Goal: Transaction & Acquisition: Purchase product/service

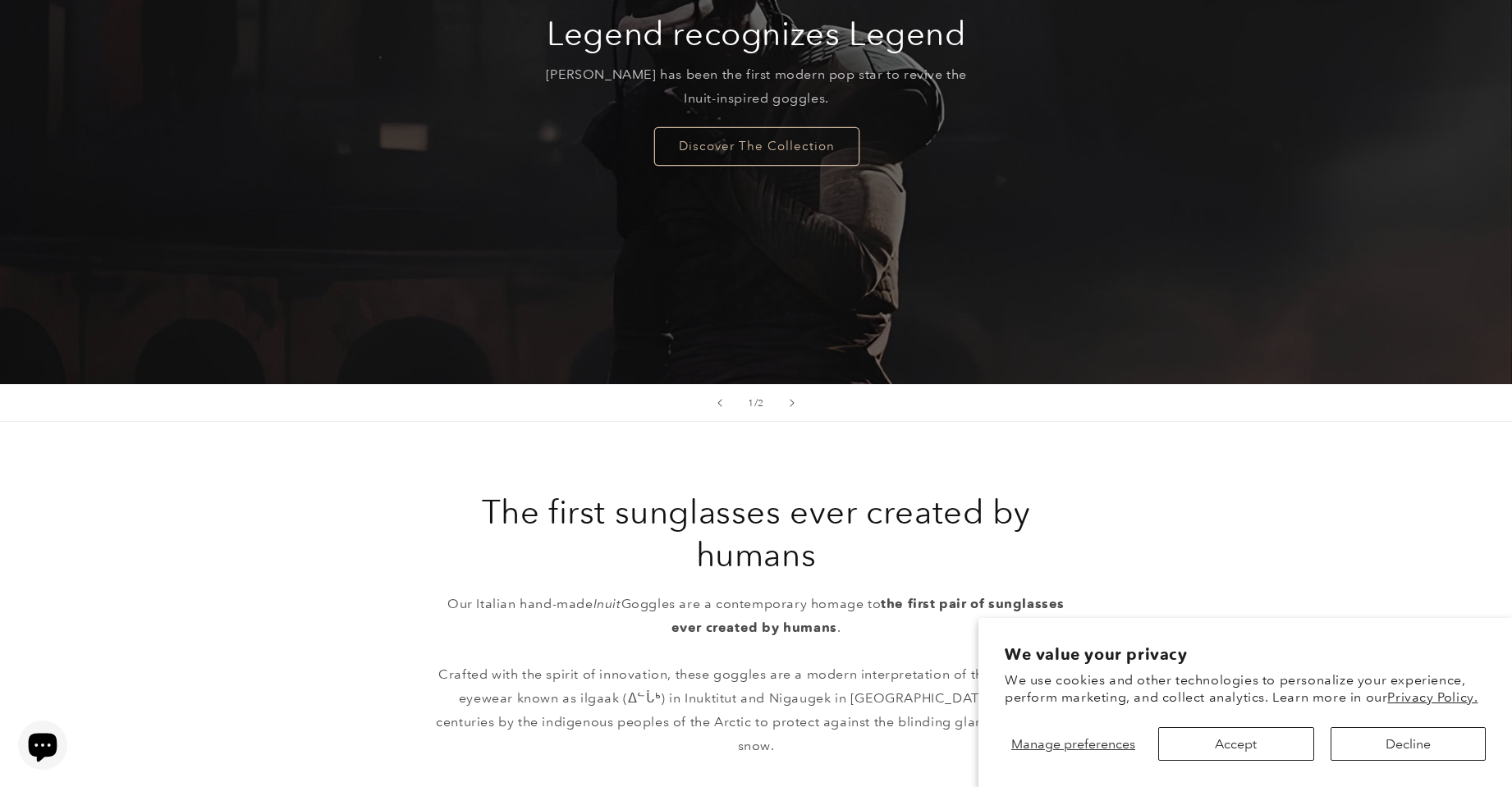
scroll to position [328, 0]
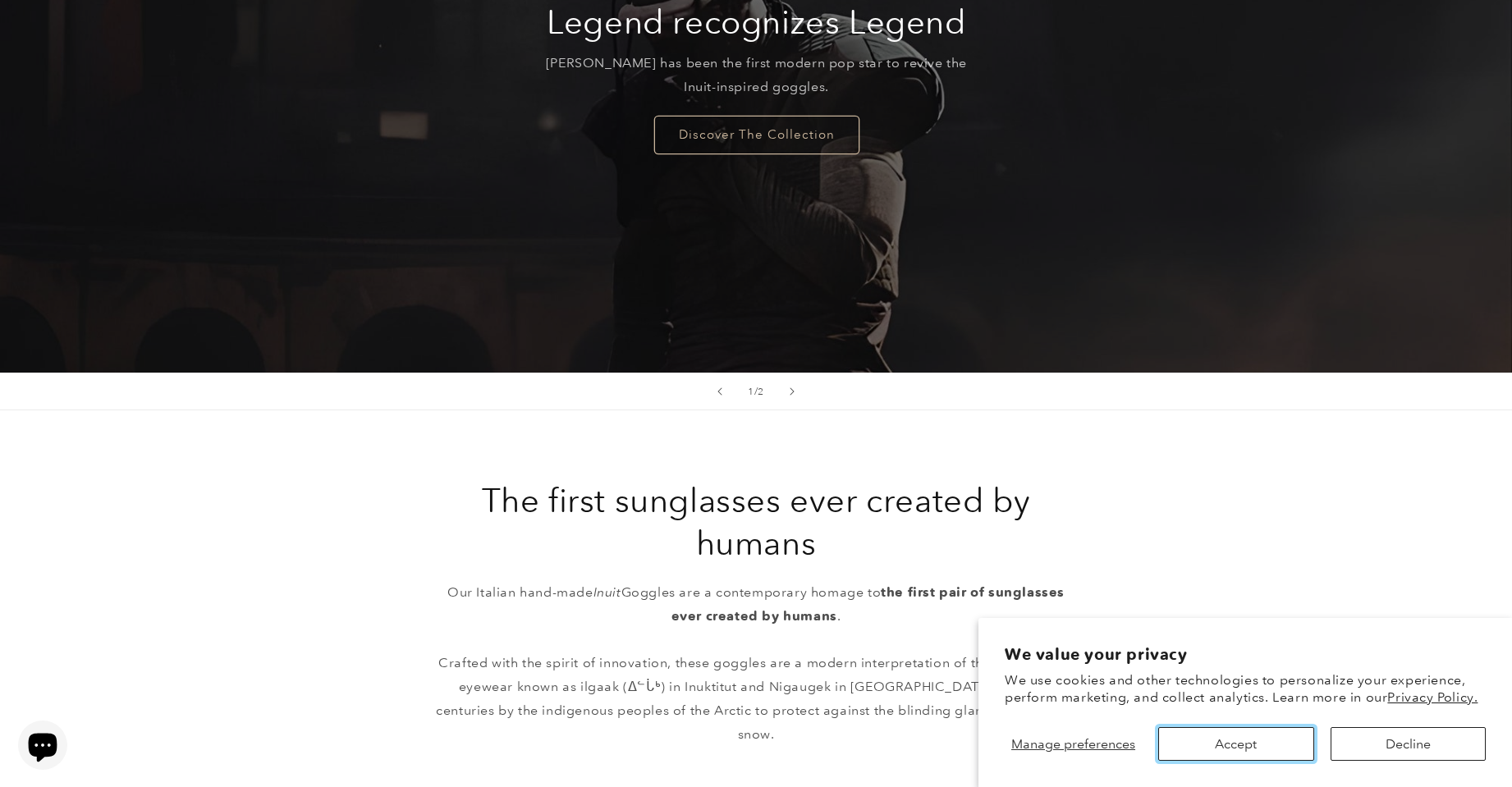
click at [1202, 750] on button "Accept" at bounding box center [1235, 744] width 155 height 34
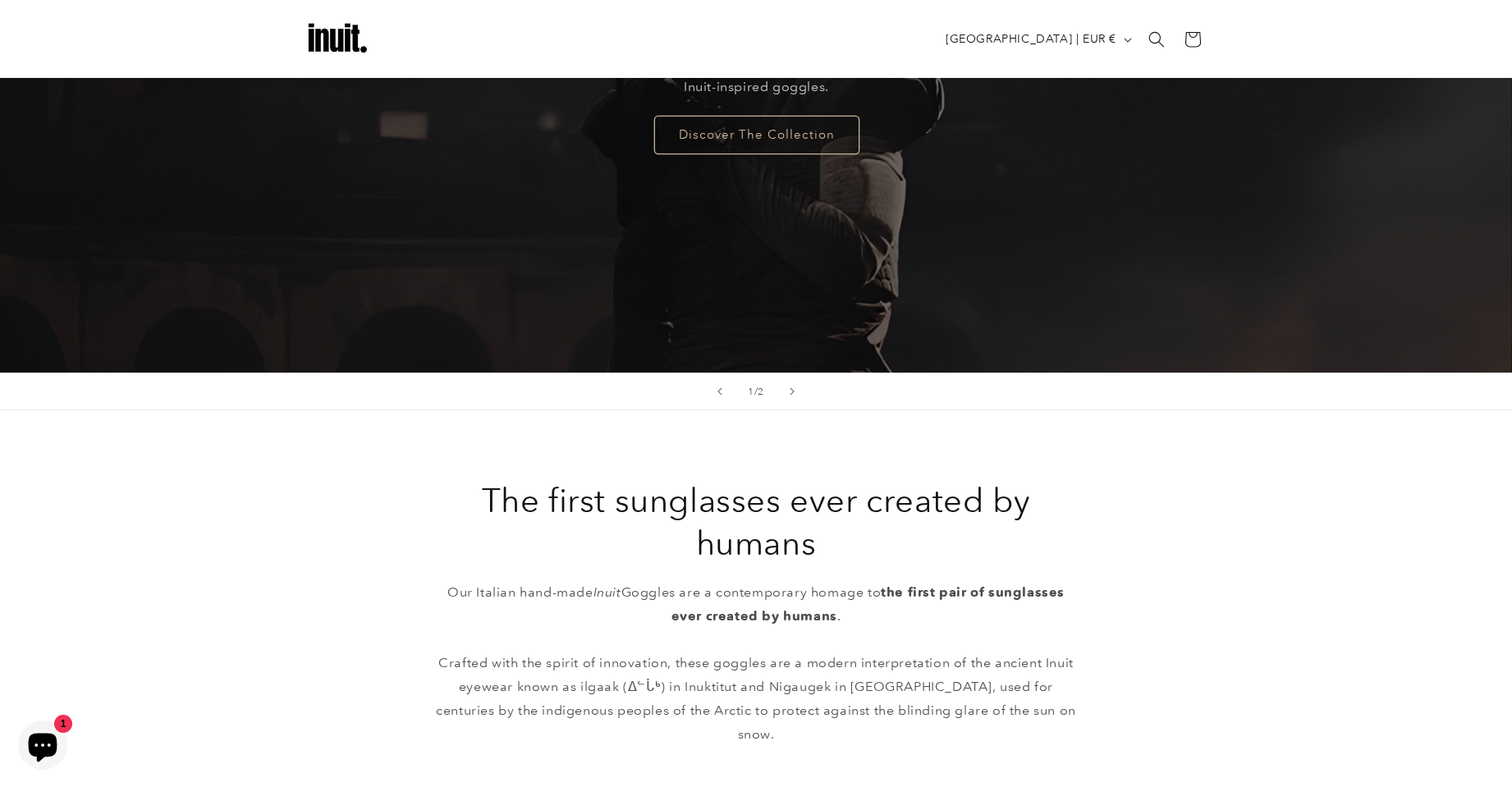
scroll to position [246, 0]
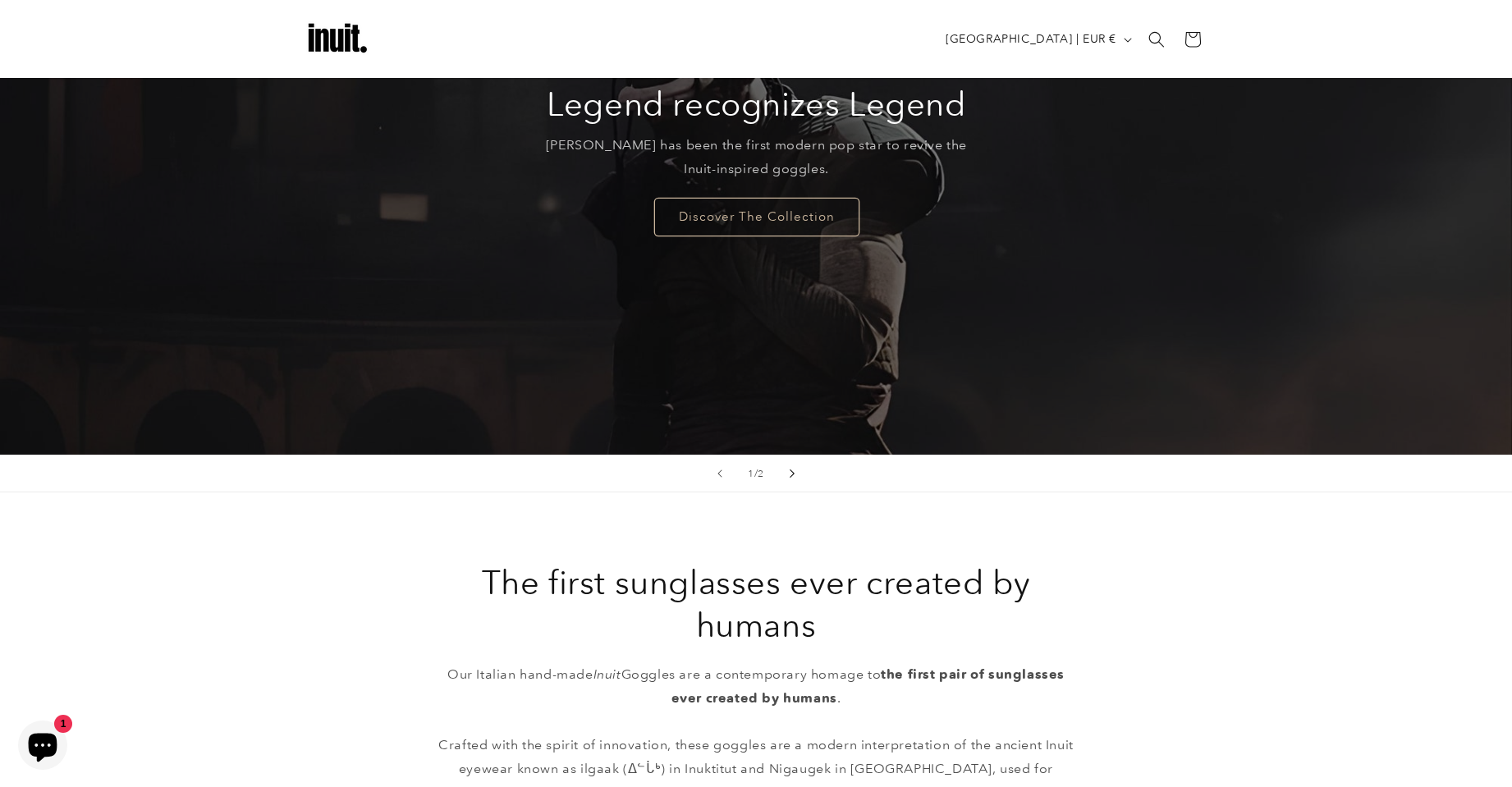
click at [796, 476] on button "Next slide" at bounding box center [791, 473] width 36 height 36
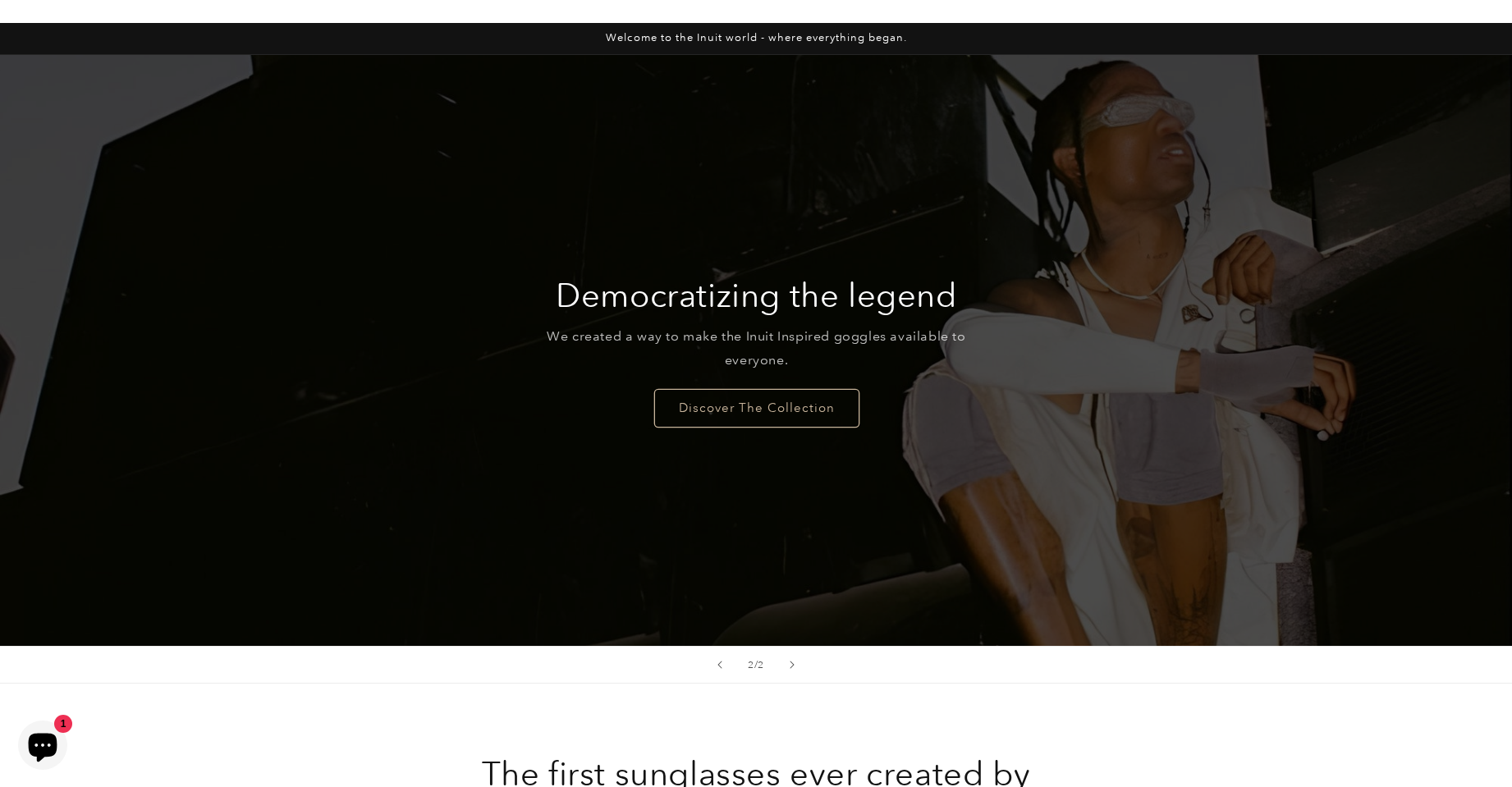
scroll to position [82, 0]
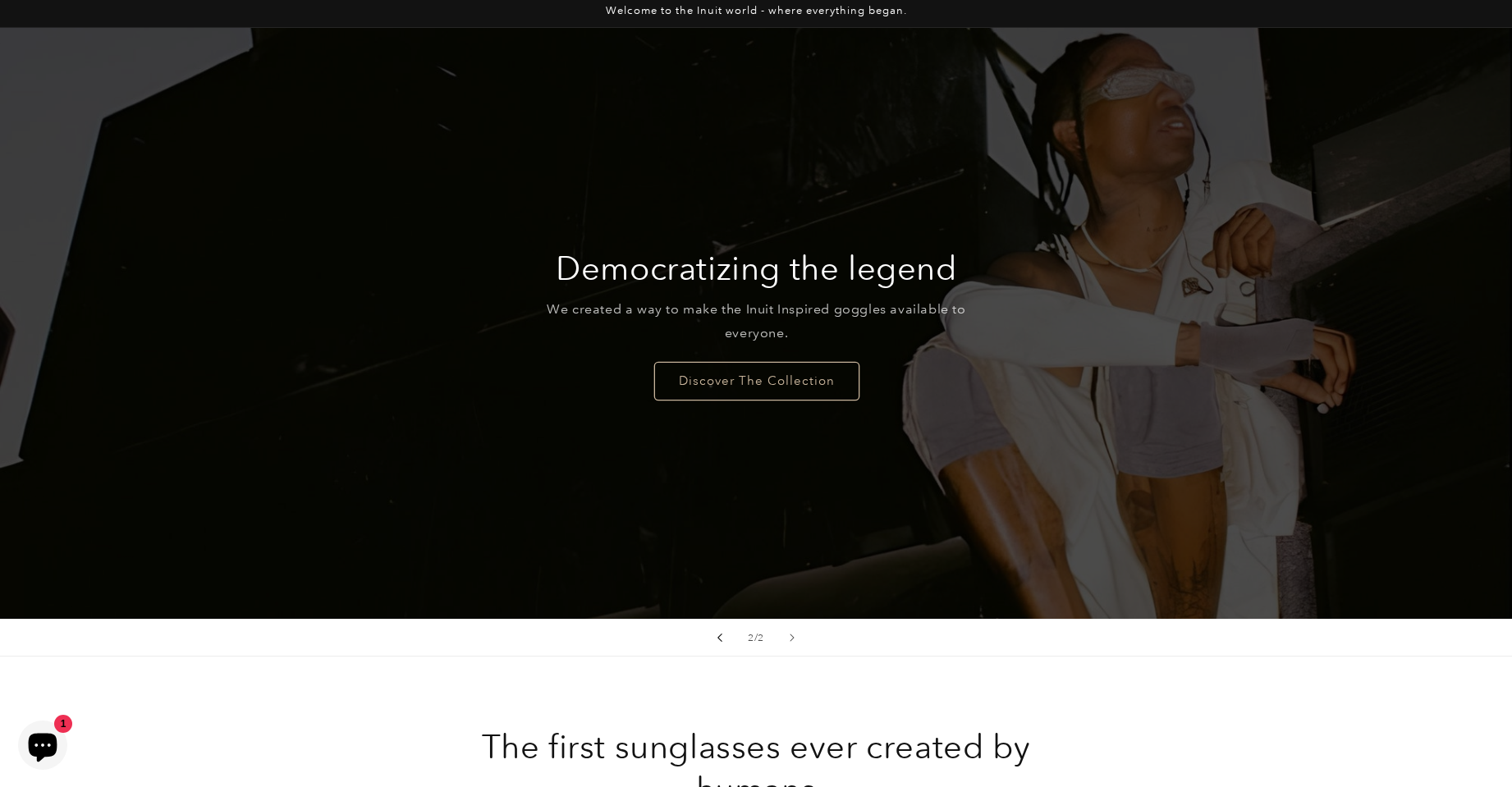
click at [712, 647] on button "Previous slide" at bounding box center [719, 637] width 36 height 36
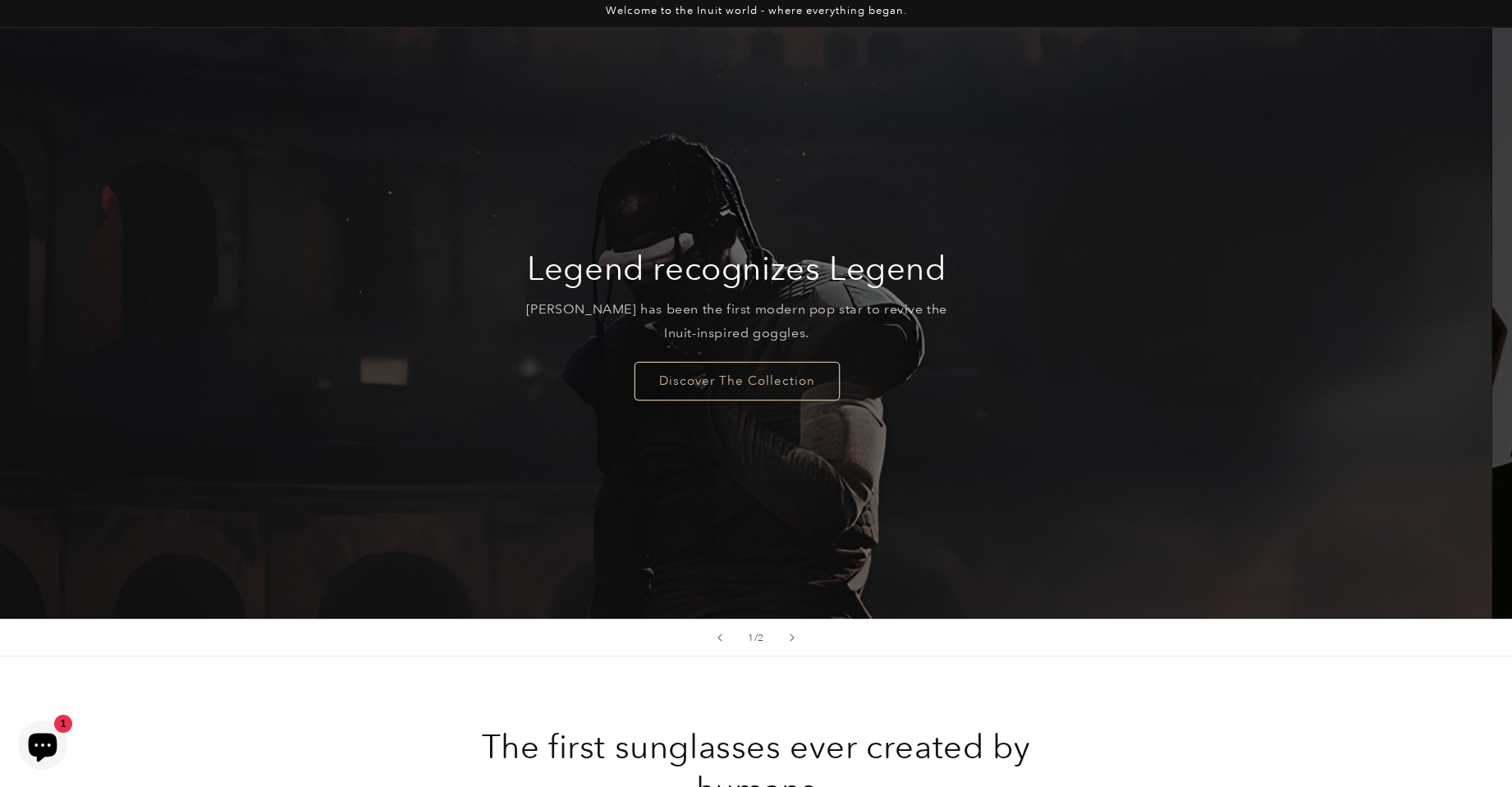
scroll to position [0, 0]
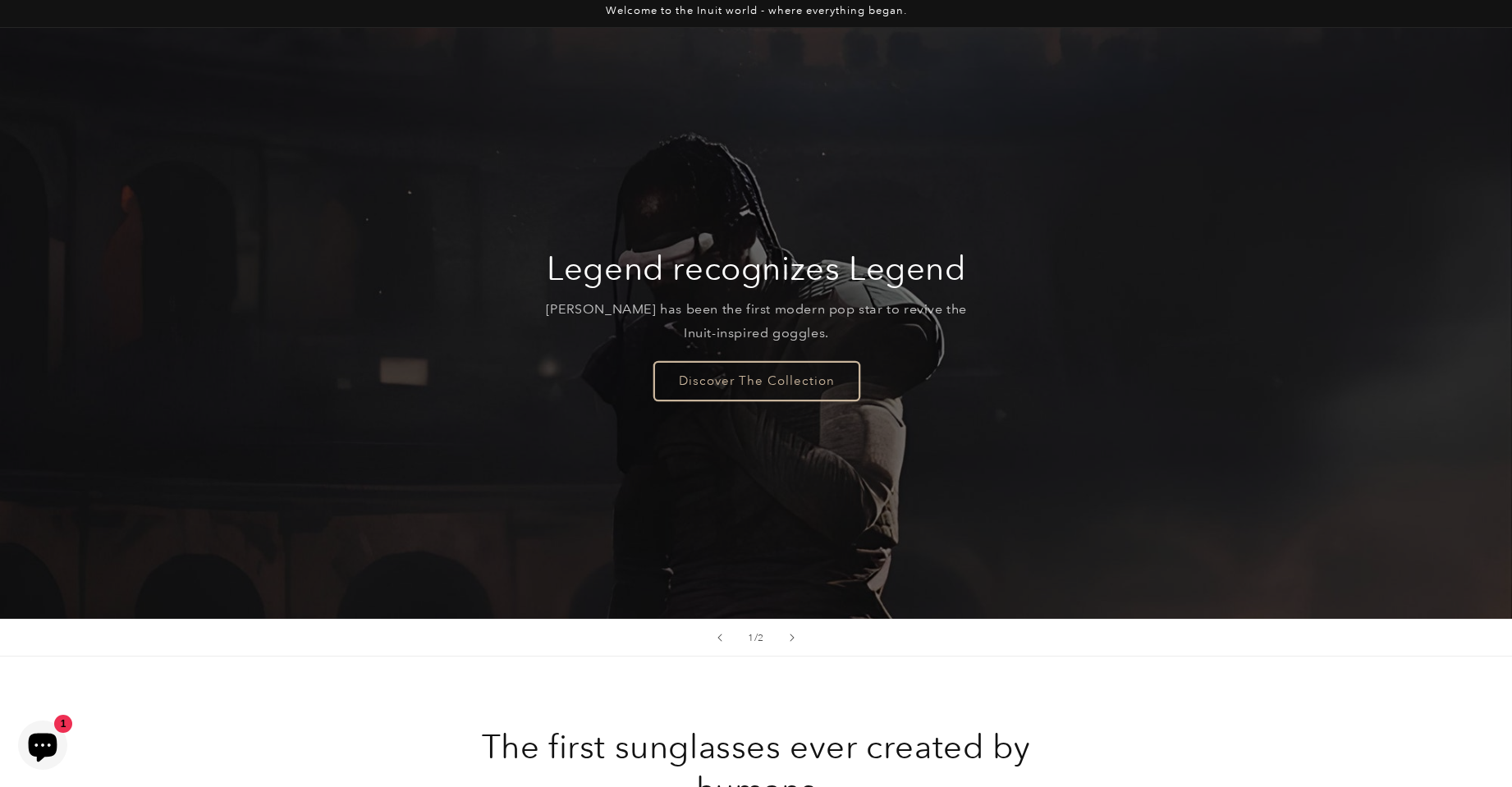
click at [723, 374] on link "Discover The Collection" at bounding box center [755, 380] width 205 height 39
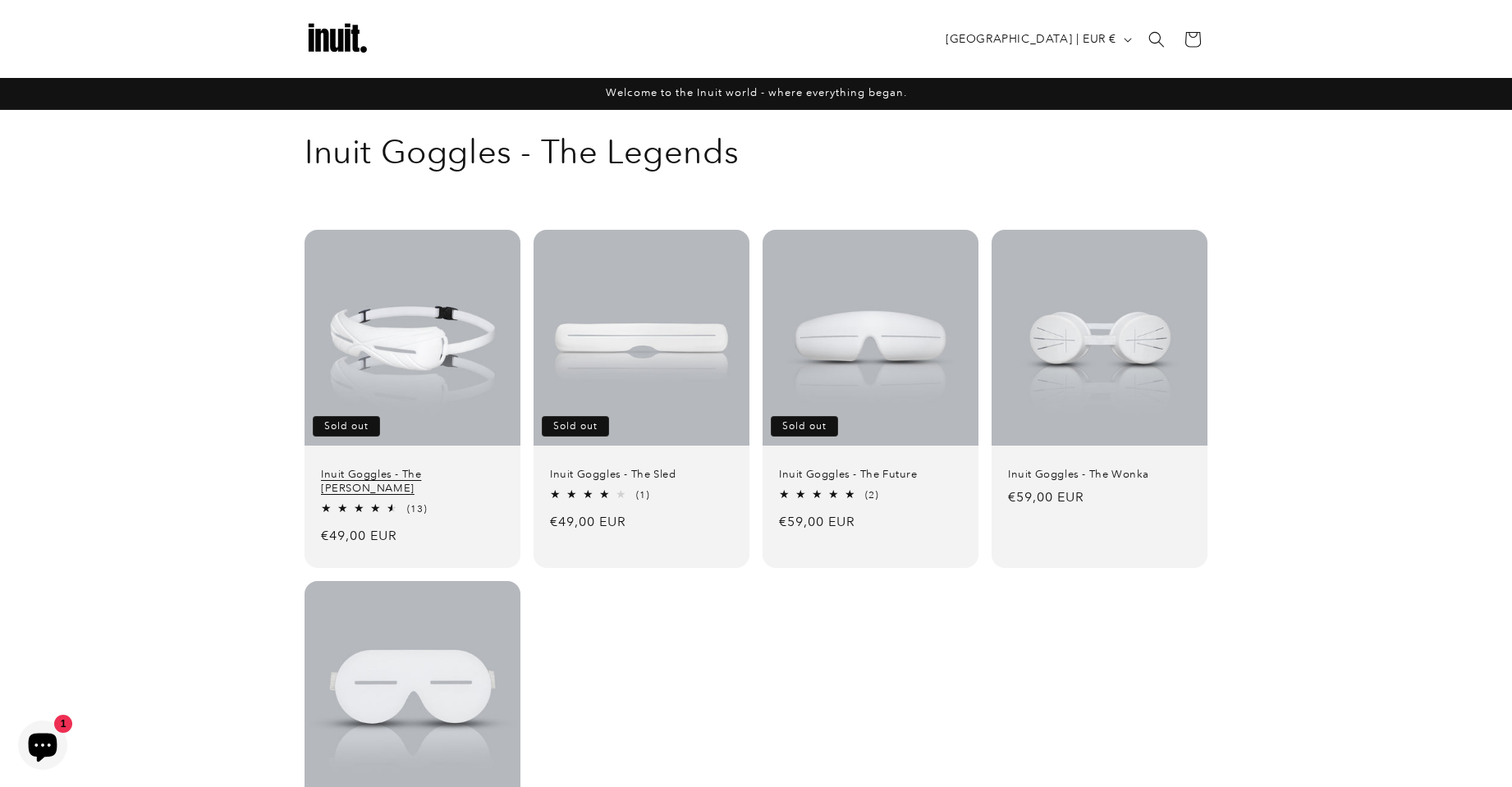
click at [440, 468] on link "Inuit Goggles - The [PERSON_NAME]" at bounding box center [413, 481] width 183 height 28
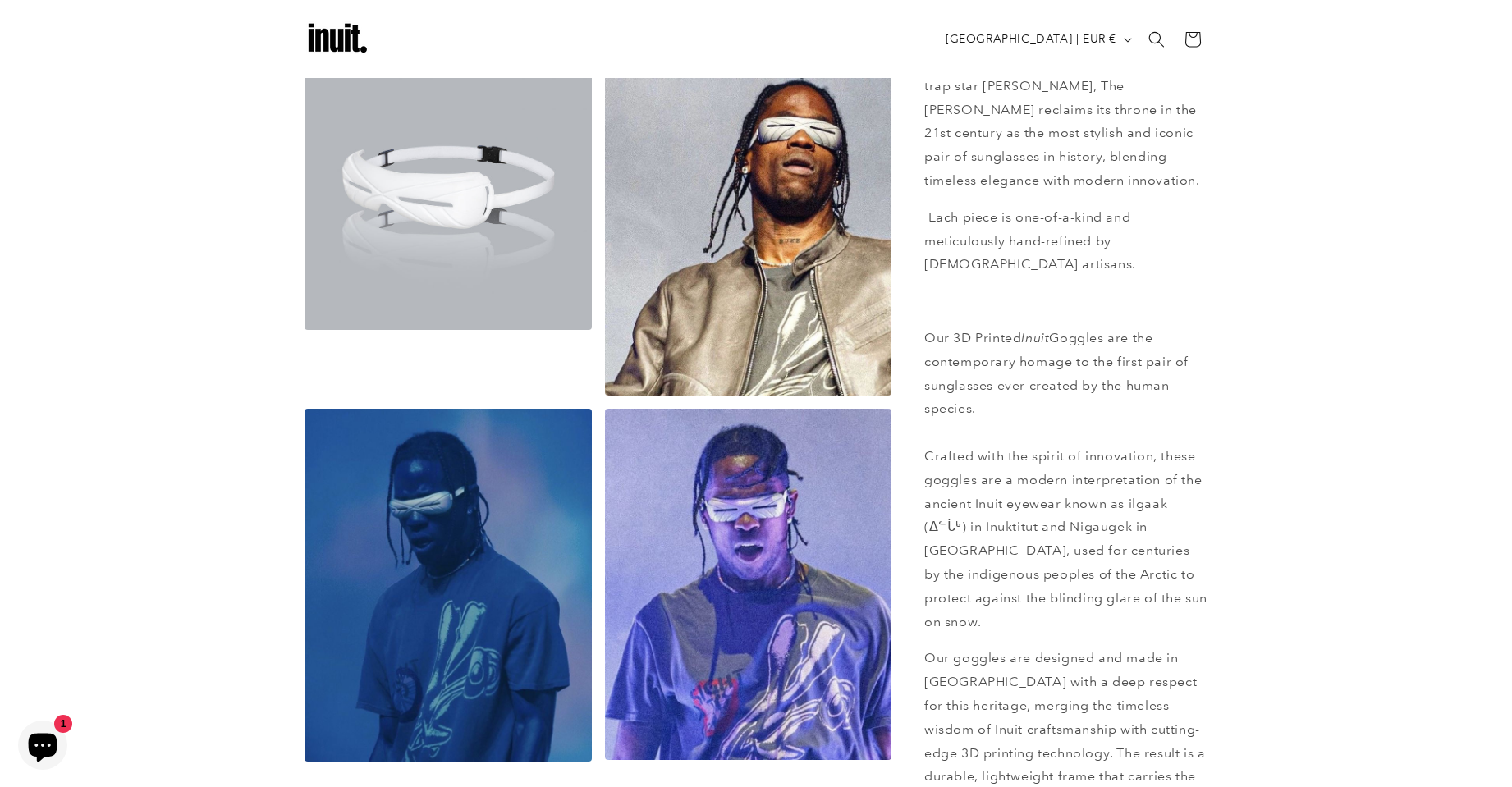
scroll to position [657, 0]
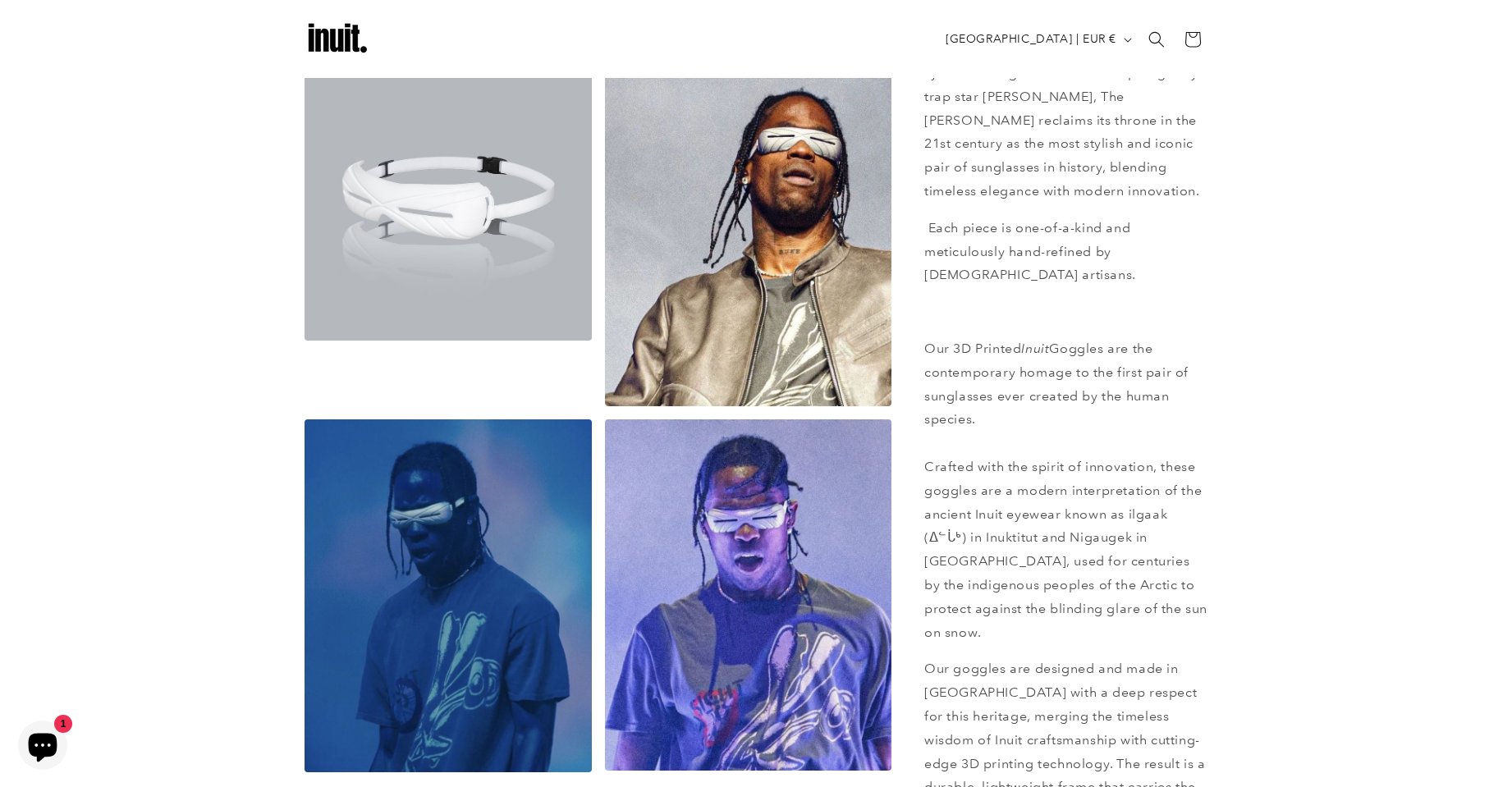
click at [1413, 686] on section "Skip to product information Open media 1 in modal Open media 2 in modal Open me…" at bounding box center [756, 247] width 1512 height 1588
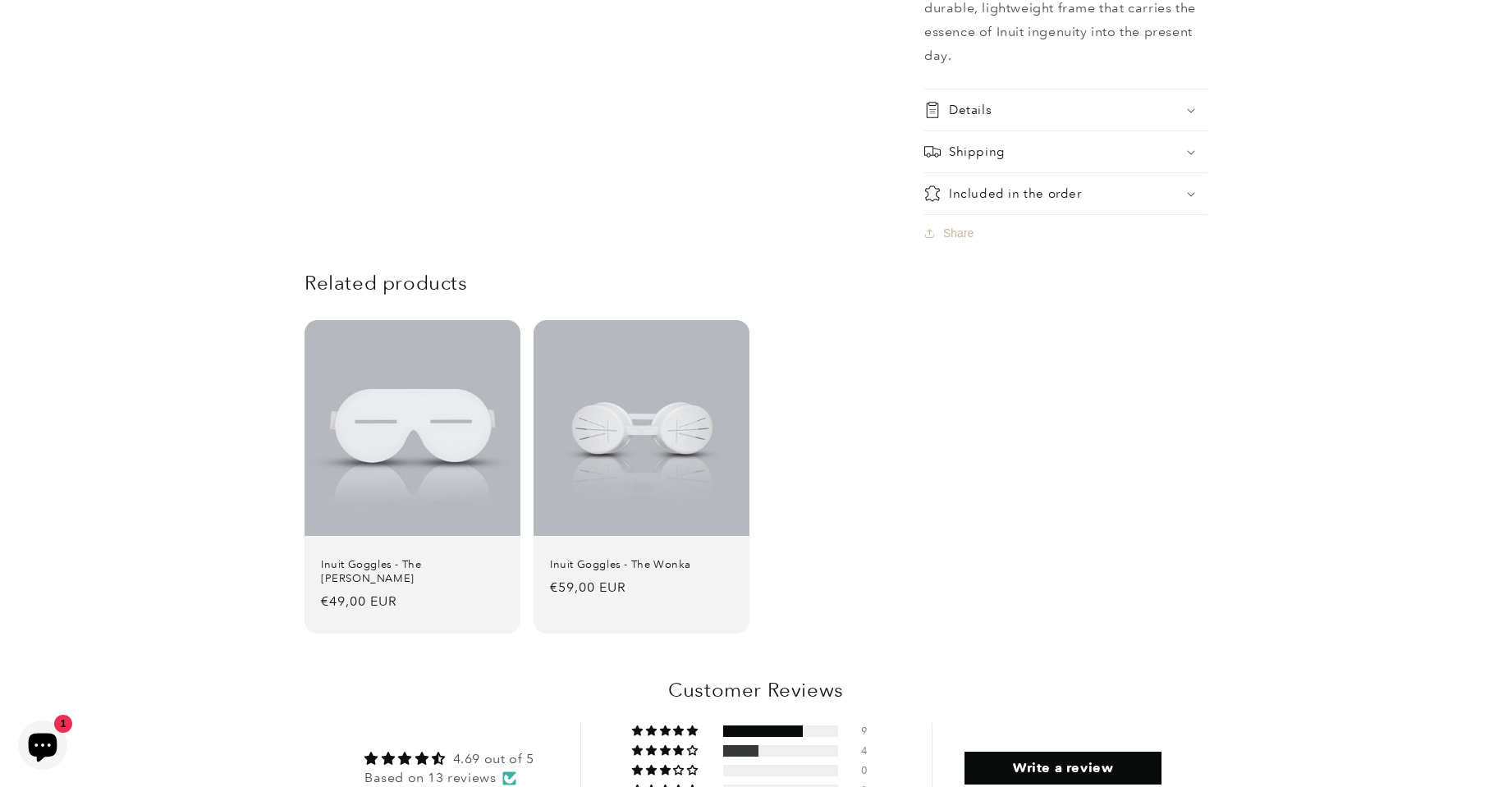
scroll to position [1560, 0]
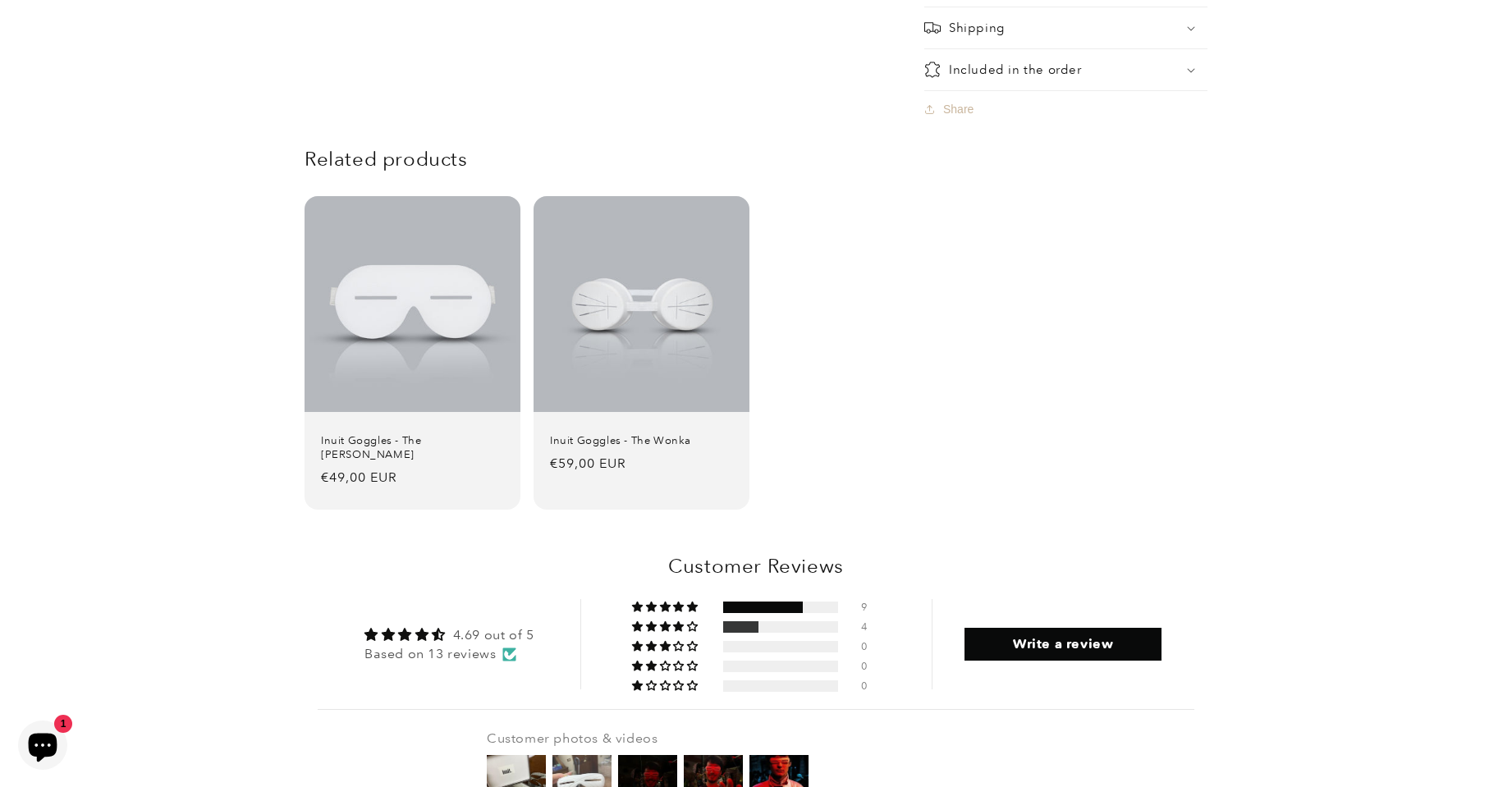
click at [575, 751] on img at bounding box center [581, 784] width 66 height 66
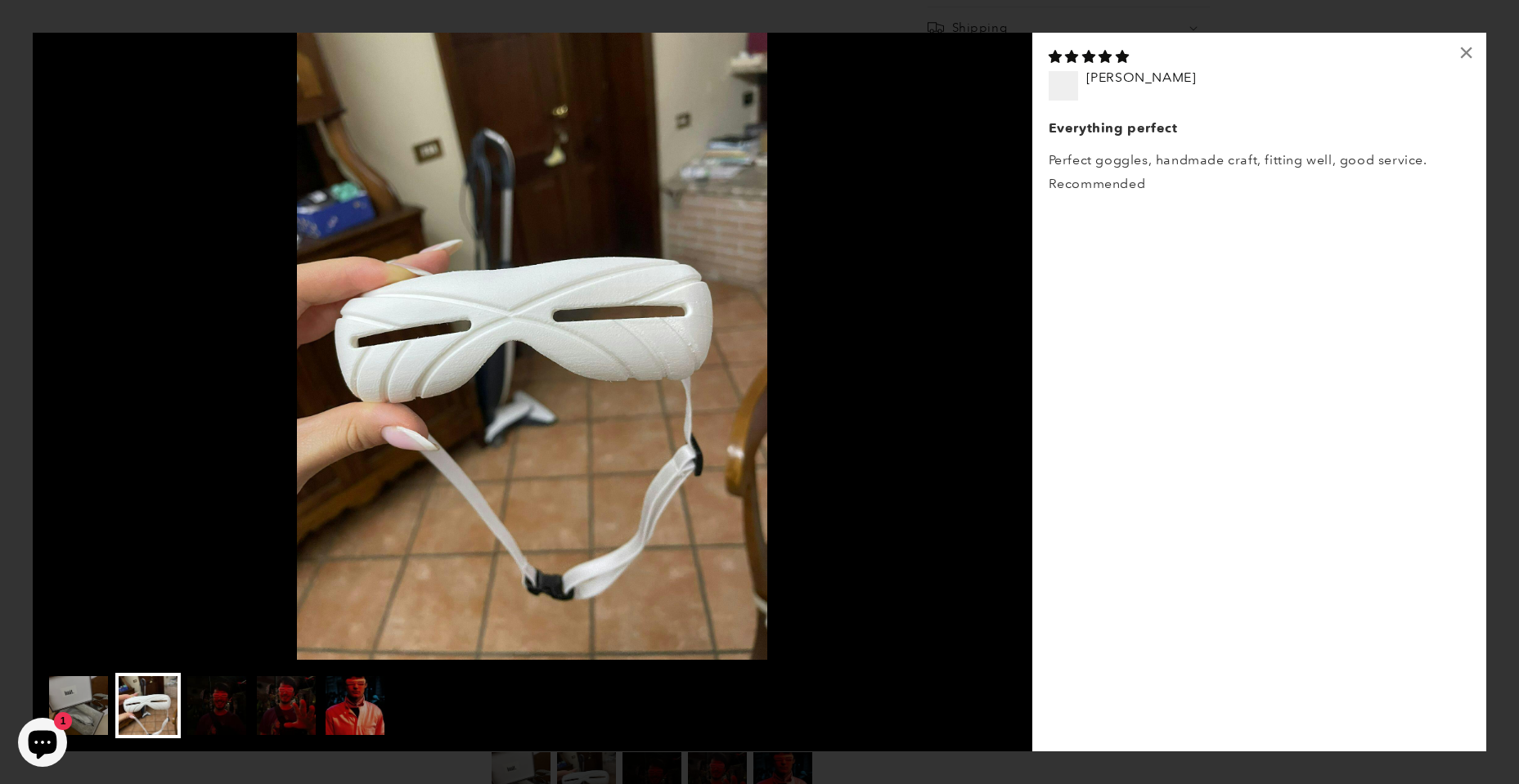
click at [216, 723] on img at bounding box center [216, 705] width 65 height 65
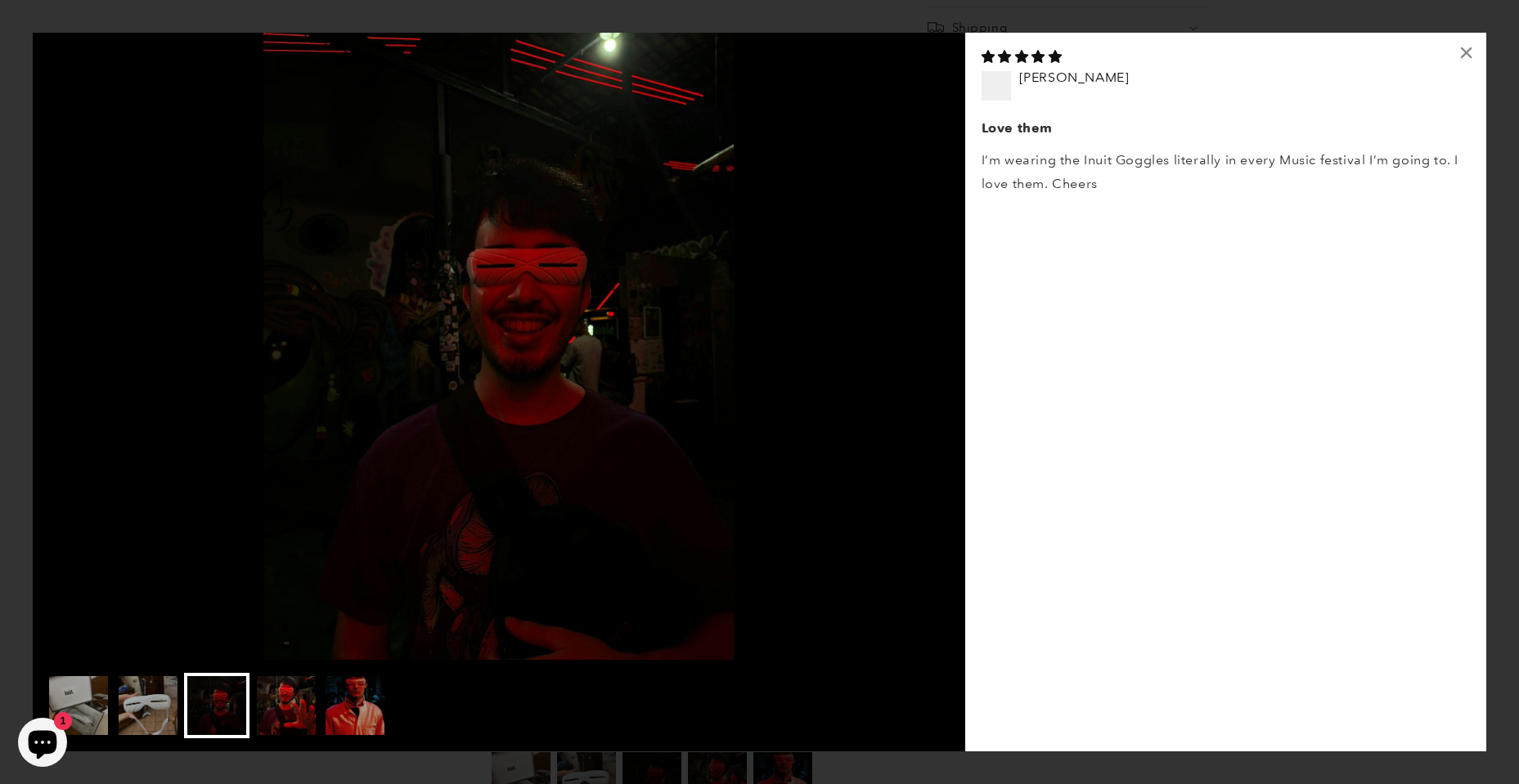
click at [288, 692] on img at bounding box center [286, 705] width 65 height 65
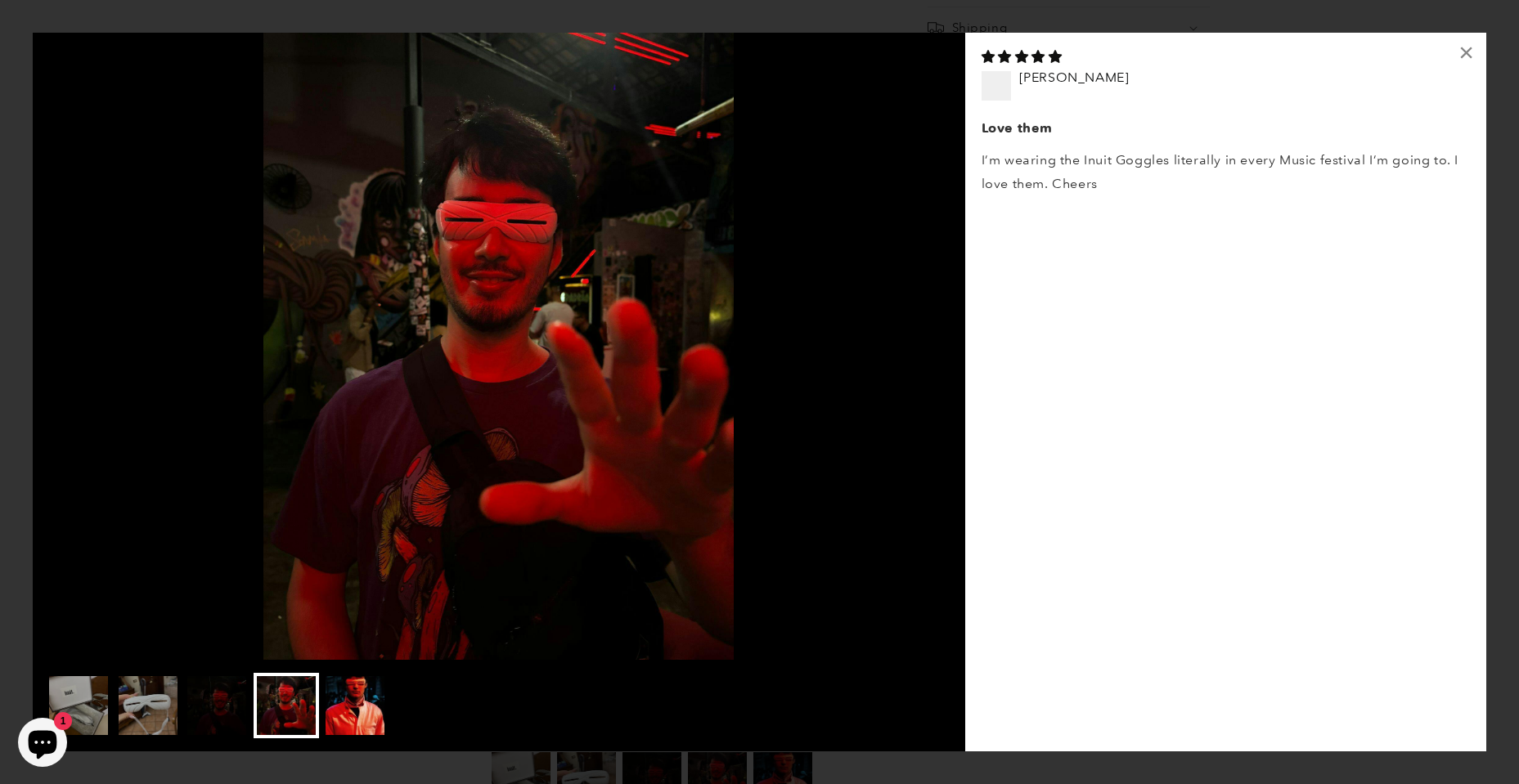
click at [364, 688] on img at bounding box center [355, 705] width 65 height 65
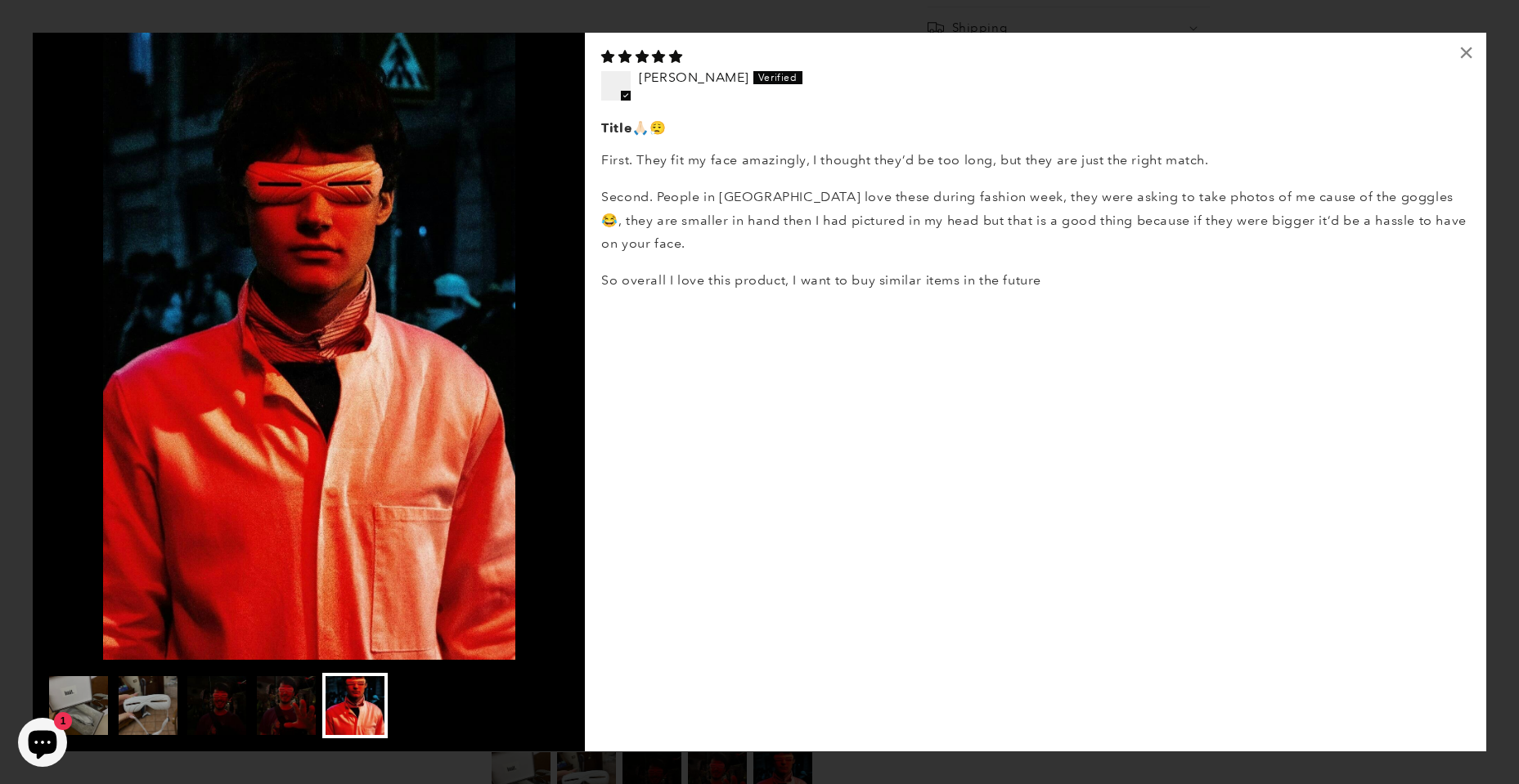
click at [236, 707] on img at bounding box center [216, 705] width 65 height 65
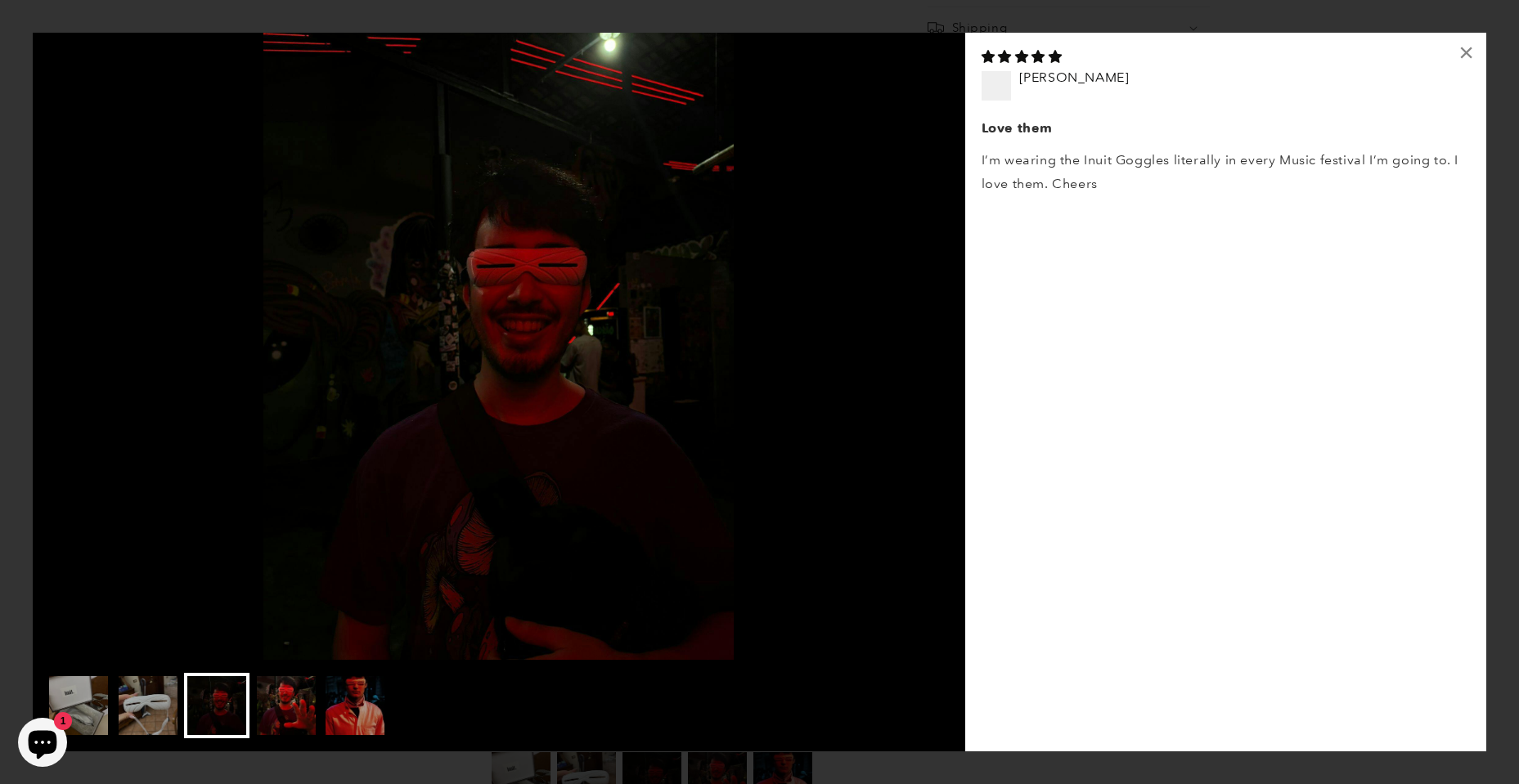
click at [288, 722] on img at bounding box center [286, 705] width 65 height 65
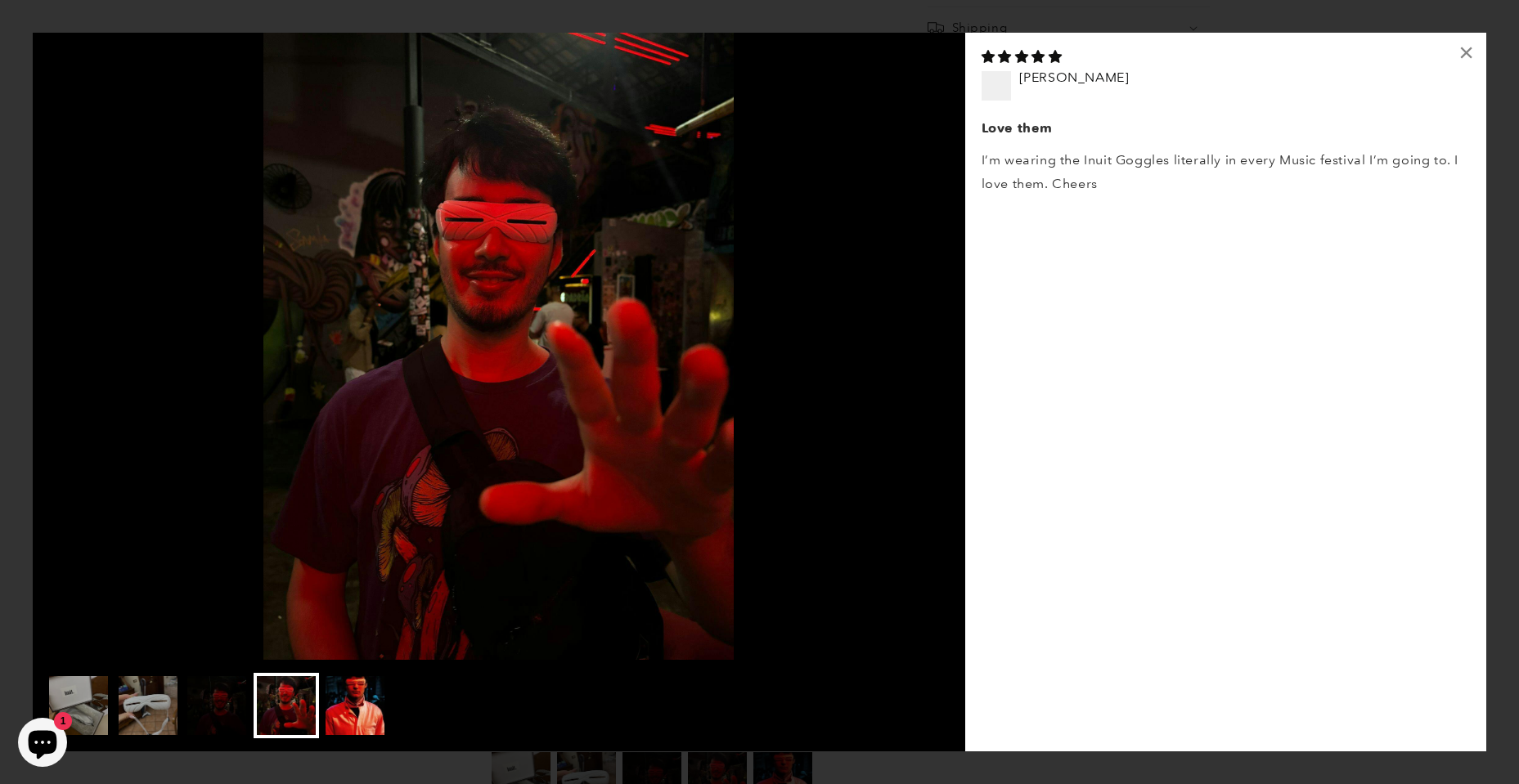
click at [355, 713] on img at bounding box center [355, 705] width 65 height 65
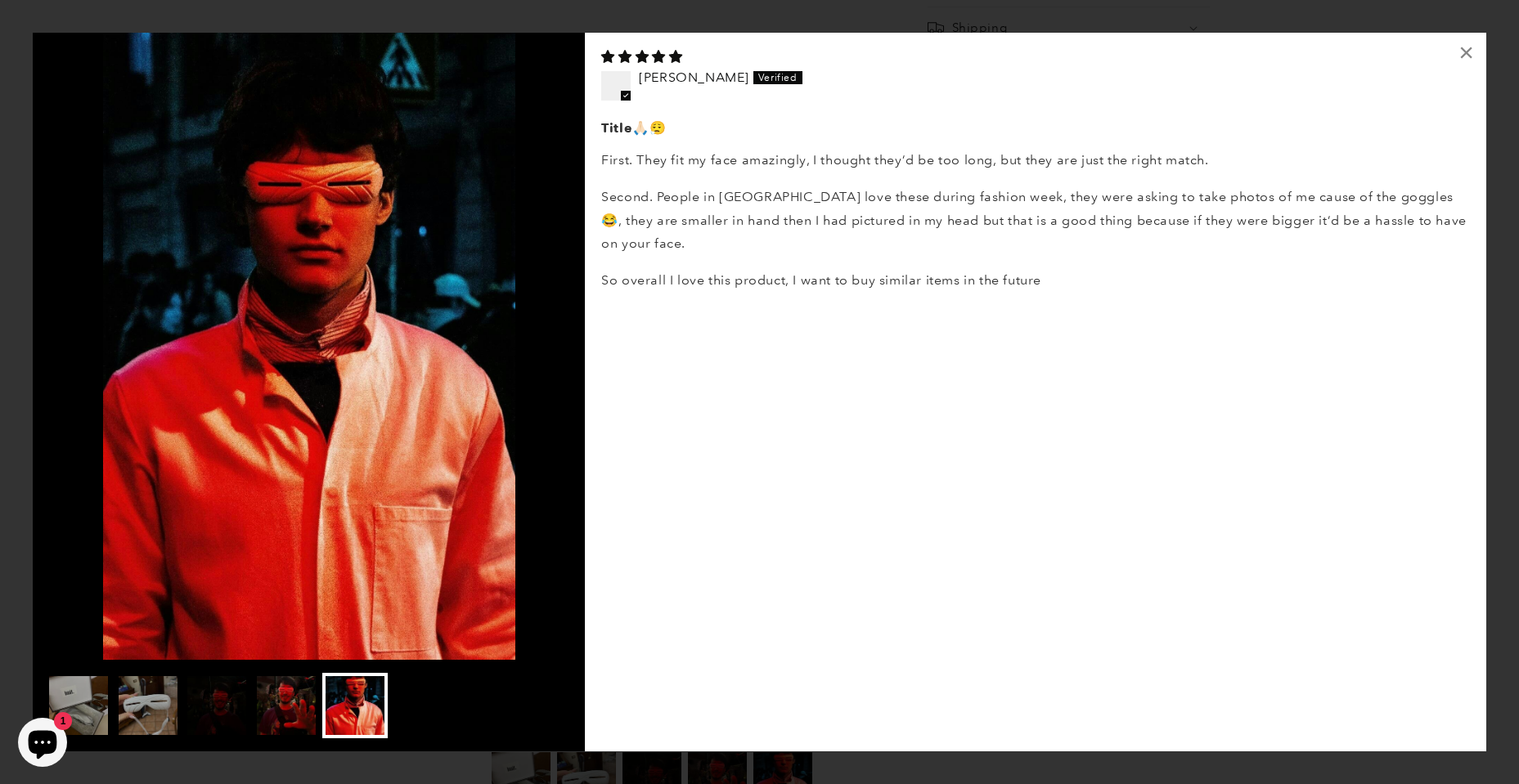
click at [299, 697] on img at bounding box center [286, 705] width 65 height 65
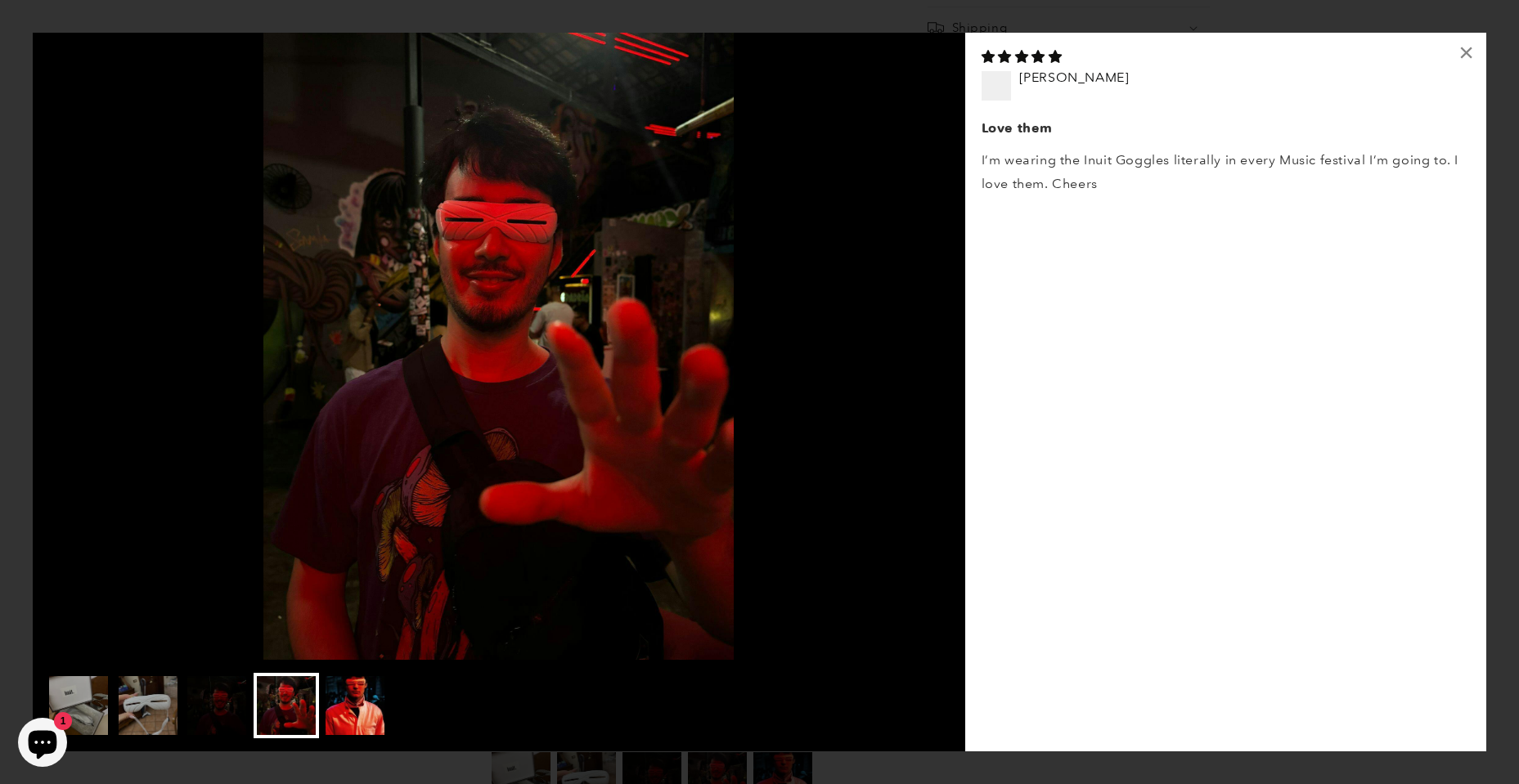
click at [379, 713] on img at bounding box center [355, 705] width 65 height 65
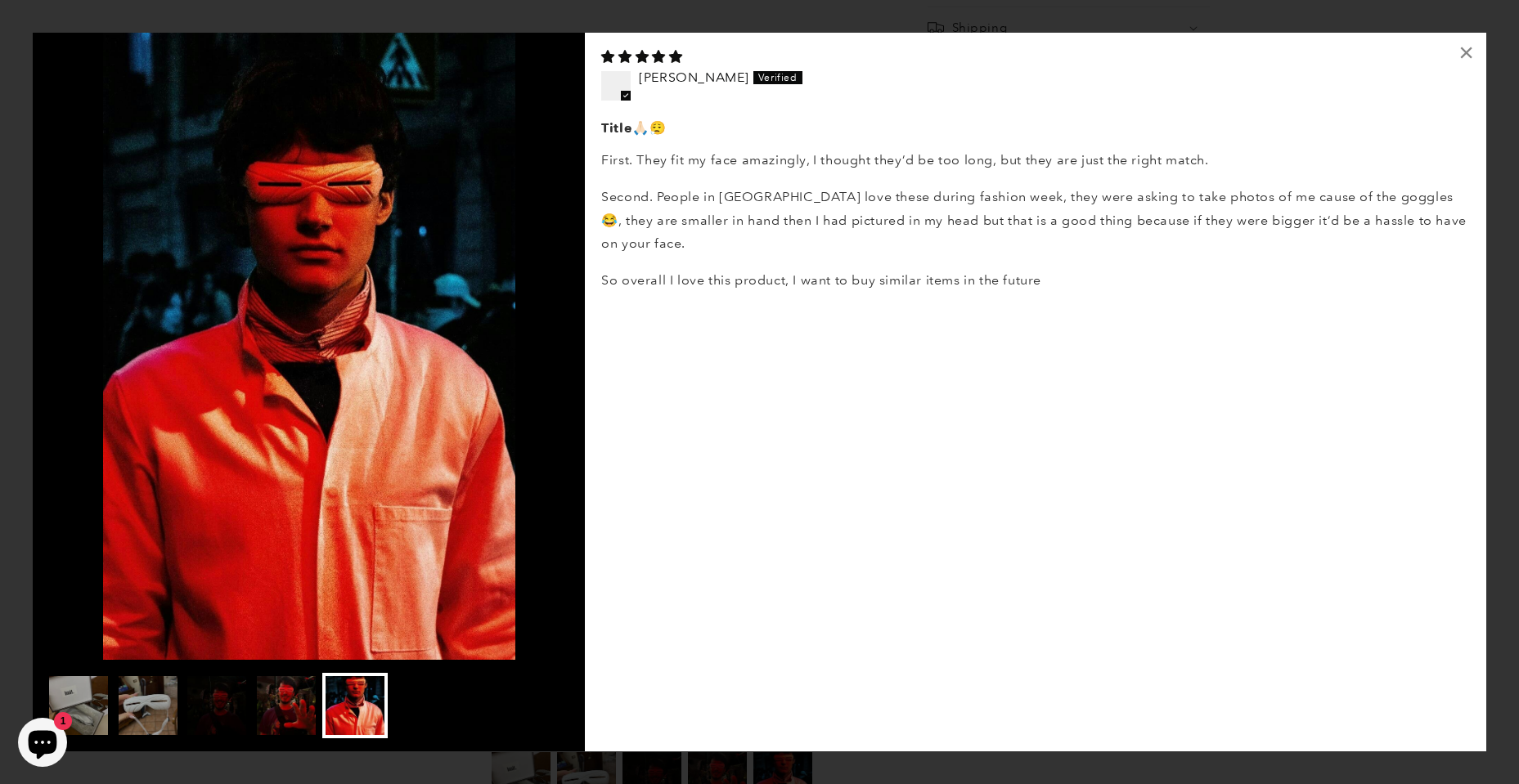
click at [298, 695] on img at bounding box center [286, 705] width 65 height 65
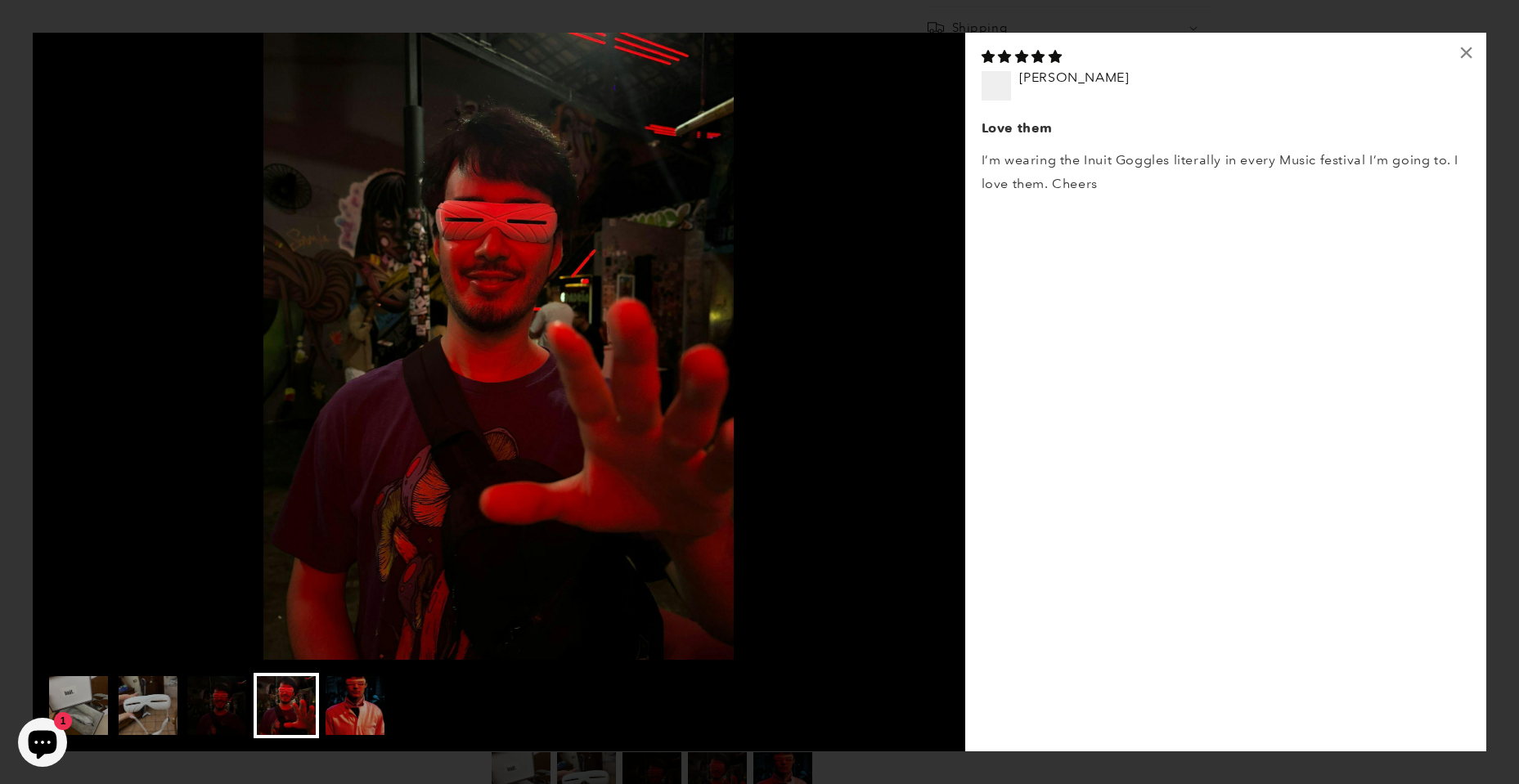
click at [241, 691] on img at bounding box center [216, 705] width 65 height 65
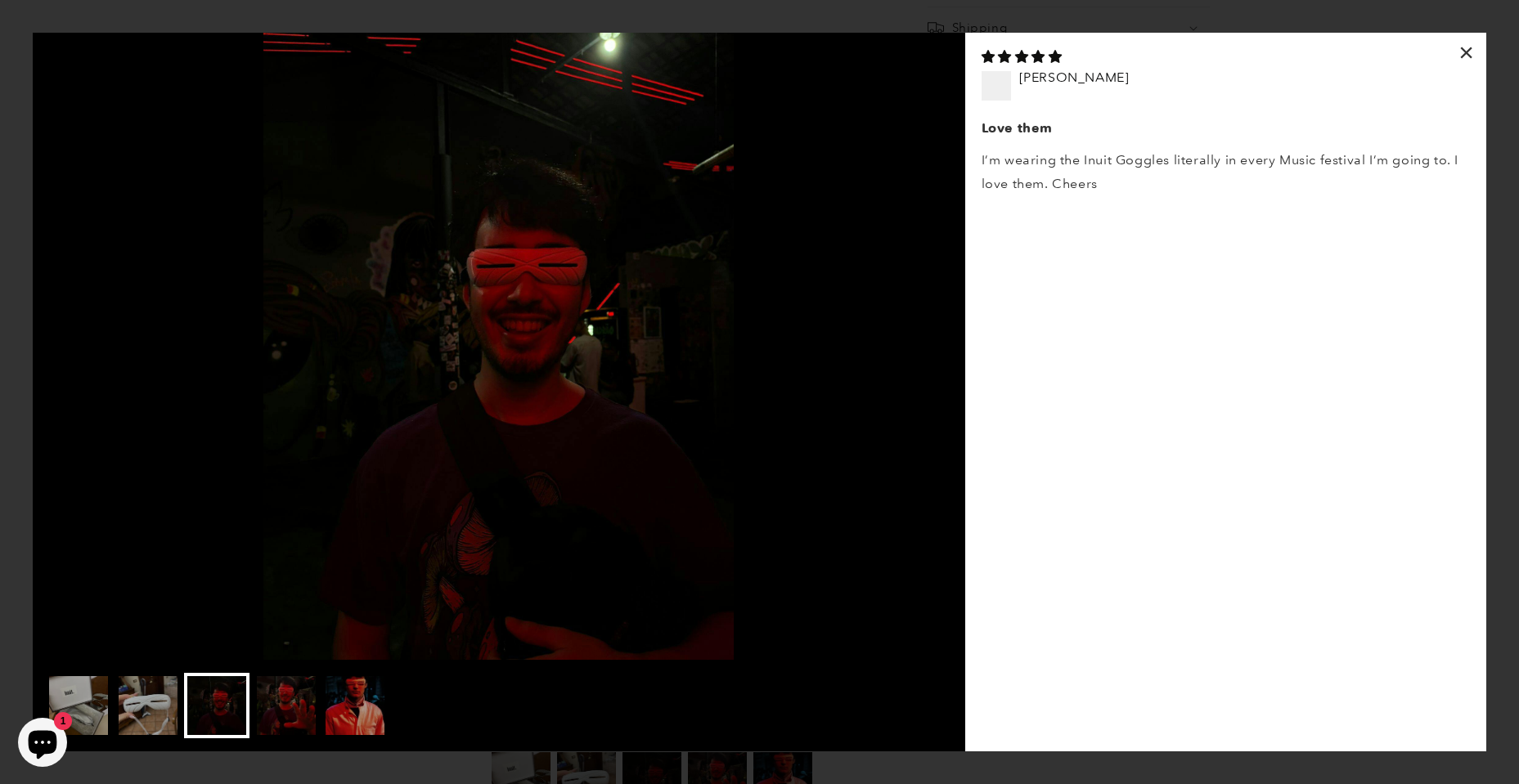
click at [1469, 47] on div "×" at bounding box center [1466, 52] width 39 height 39
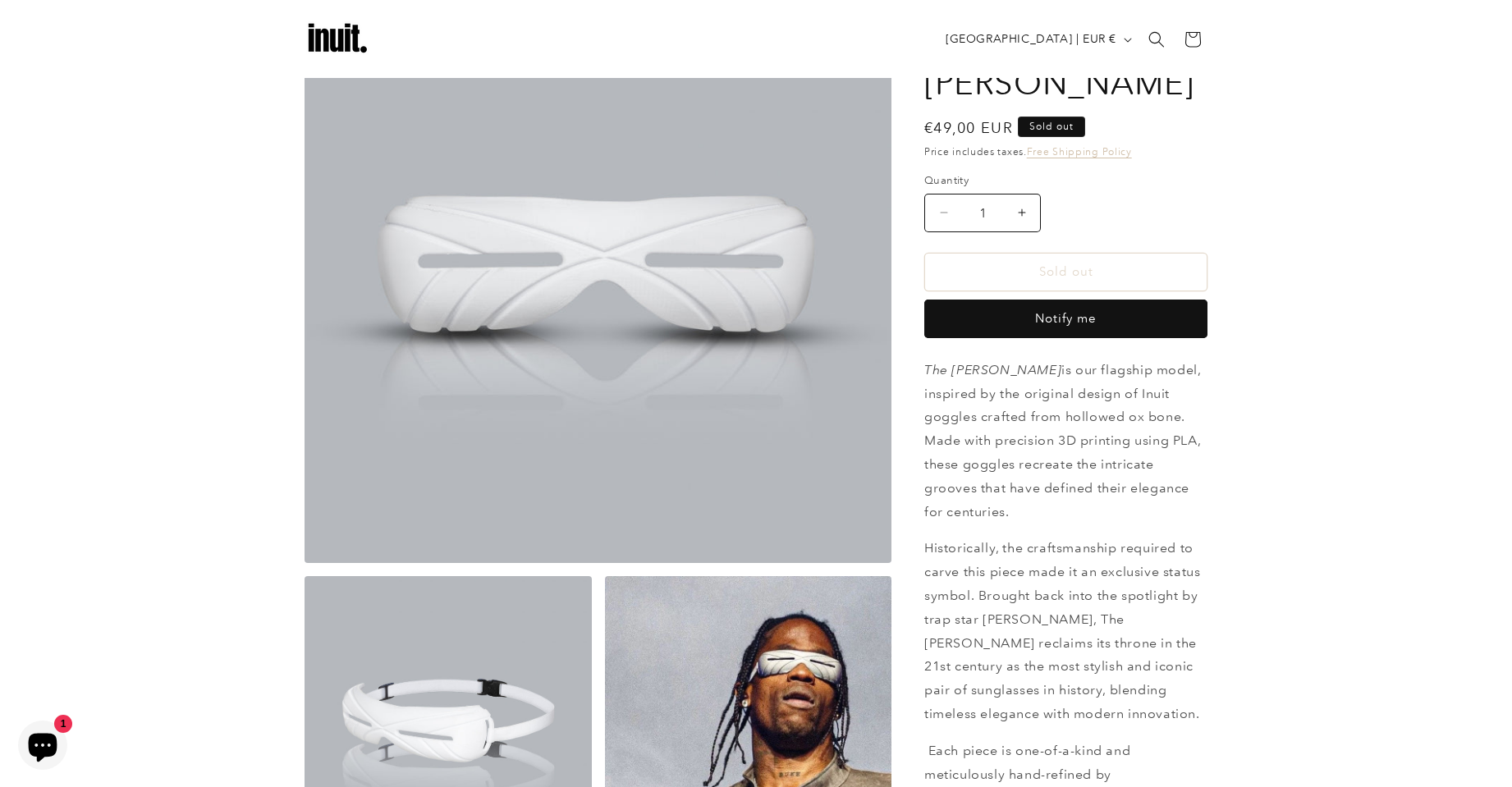
scroll to position [0, 0]
